Goal: Task Accomplishment & Management: Use online tool/utility

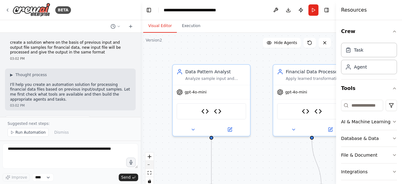
scroll to position [2859, 0]
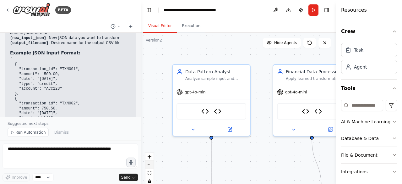
click at [148, 165] on button "zoom out" at bounding box center [149, 164] width 8 height 8
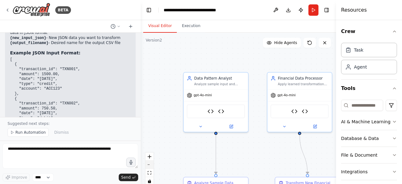
click at [148, 165] on button "zoom out" at bounding box center [149, 164] width 8 height 8
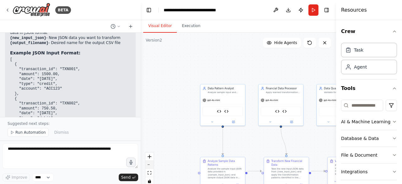
click at [148, 165] on button "zoom out" at bounding box center [149, 164] width 8 height 8
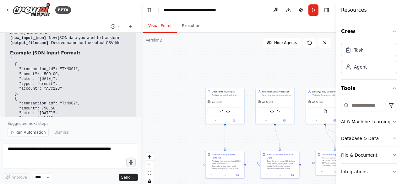
click at [148, 165] on div "React Flow controls" at bounding box center [149, 168] width 8 height 33
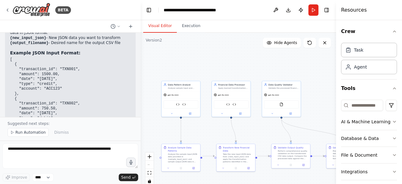
drag, startPoint x: 247, startPoint y: 139, endPoint x: 203, endPoint y: 132, distance: 44.5
click at [203, 132] on div ".deletable-edge-delete-btn { width: 20px; height: 20px; border: 0px solid #ffff…" at bounding box center [238, 111] width 195 height 157
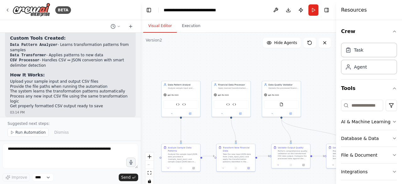
scroll to position [2127, 0]
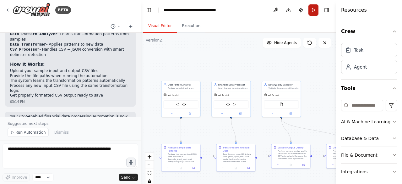
click at [315, 13] on button "Run" at bounding box center [313, 9] width 10 height 11
